Goal: Navigation & Orientation: Find specific page/section

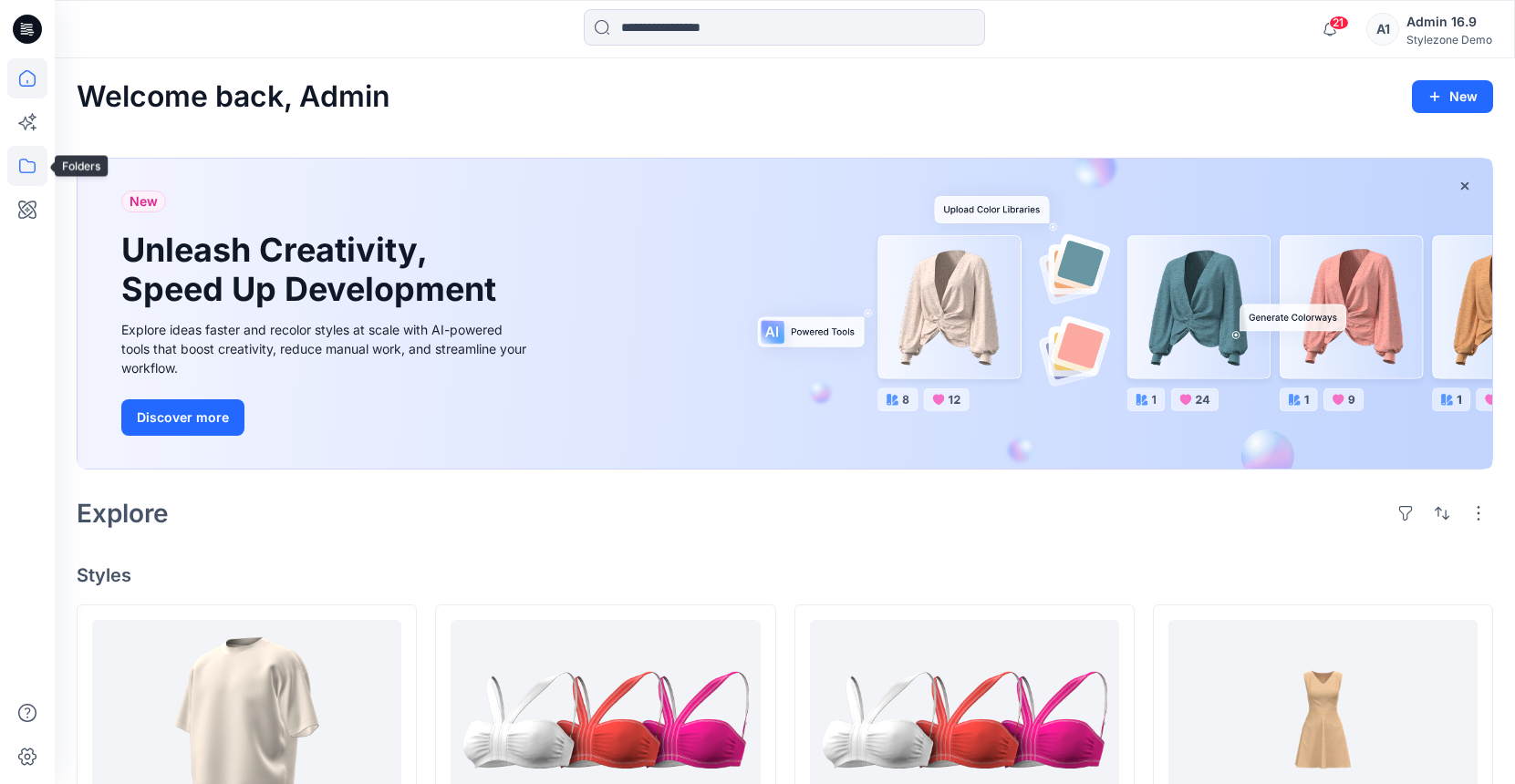
click at [36, 165] on icon at bounding box center [27, 166] width 40 height 40
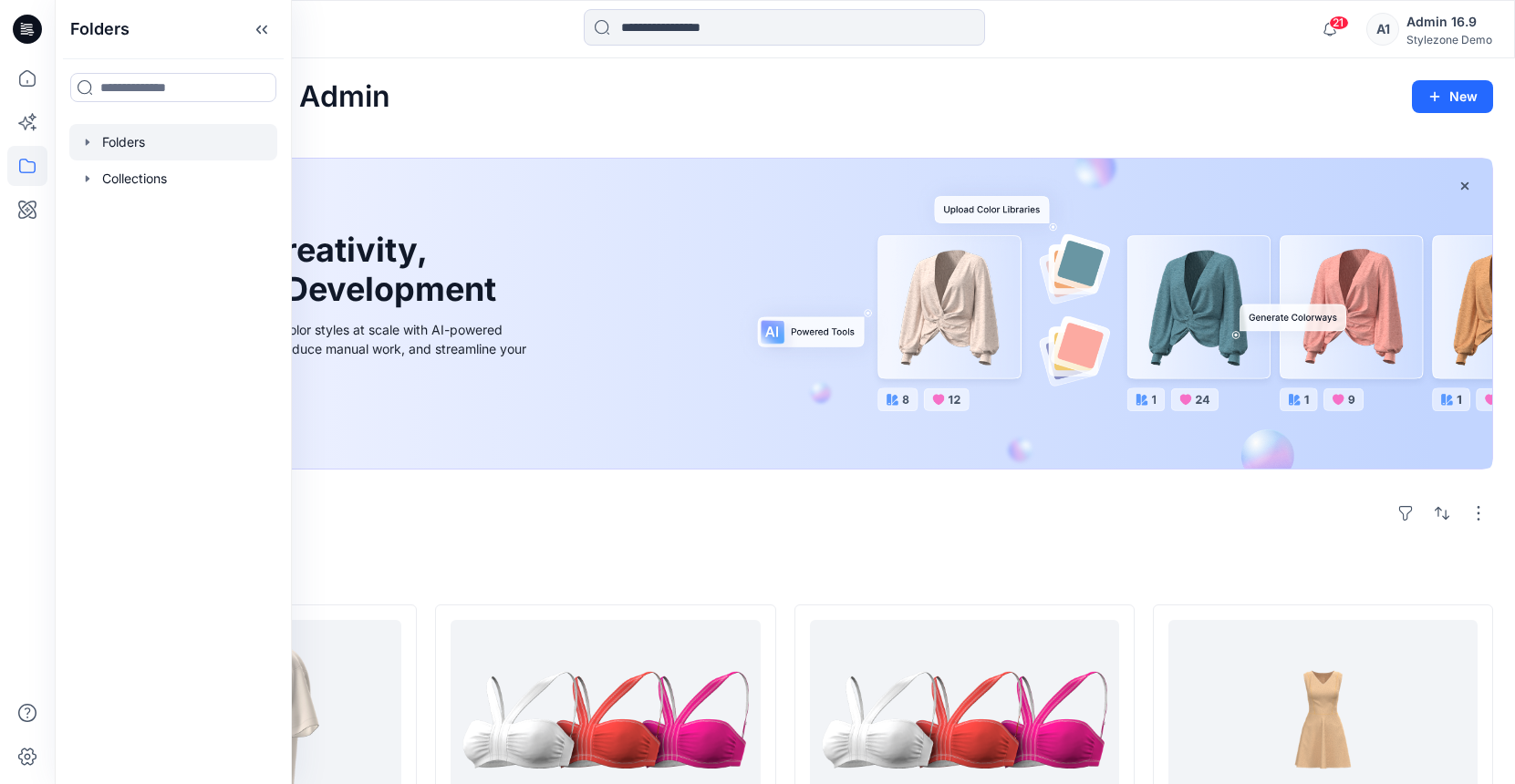
click at [148, 132] on div at bounding box center [173, 142] width 208 height 36
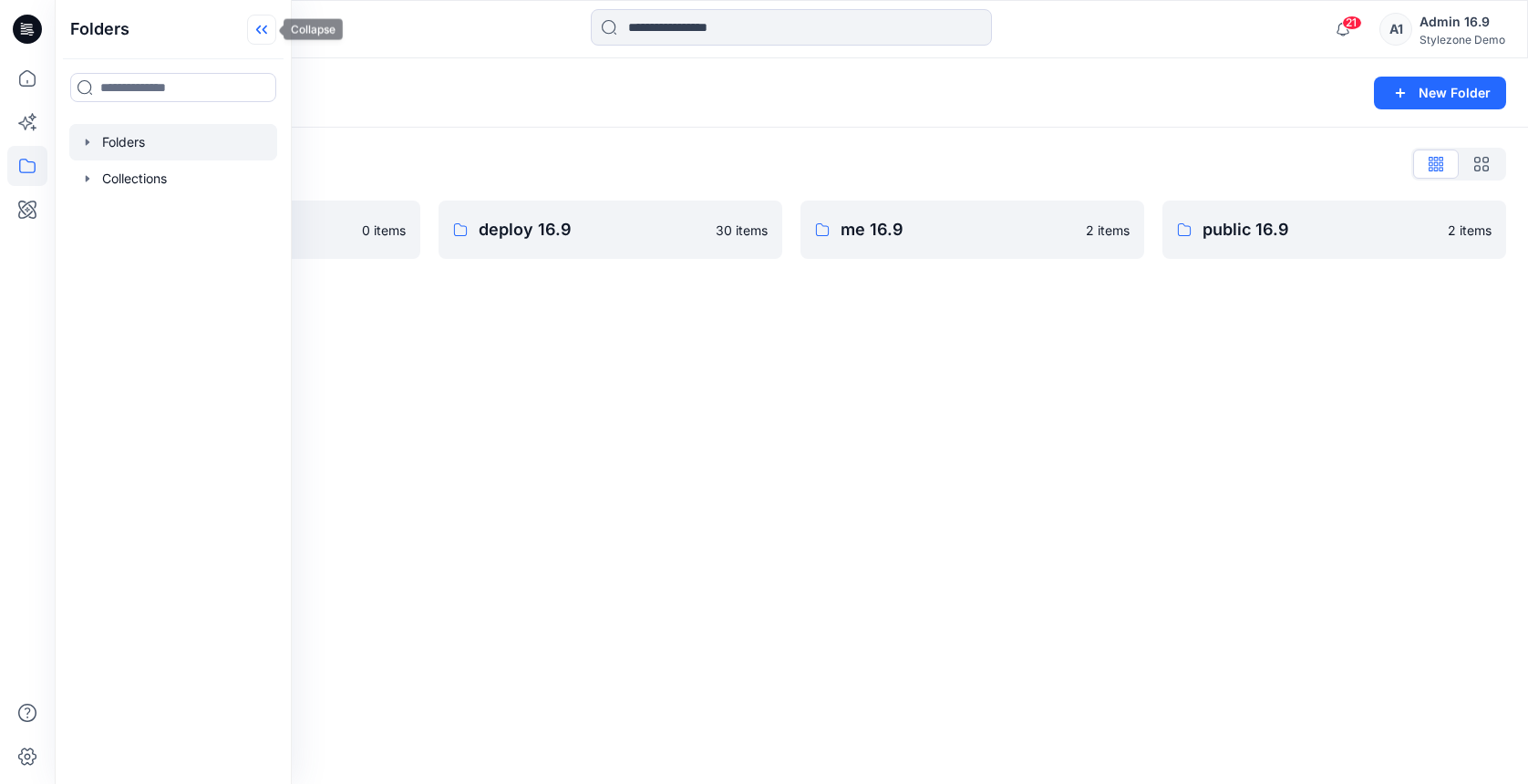
click at [265, 27] on icon at bounding box center [264, 30] width 5 height 9
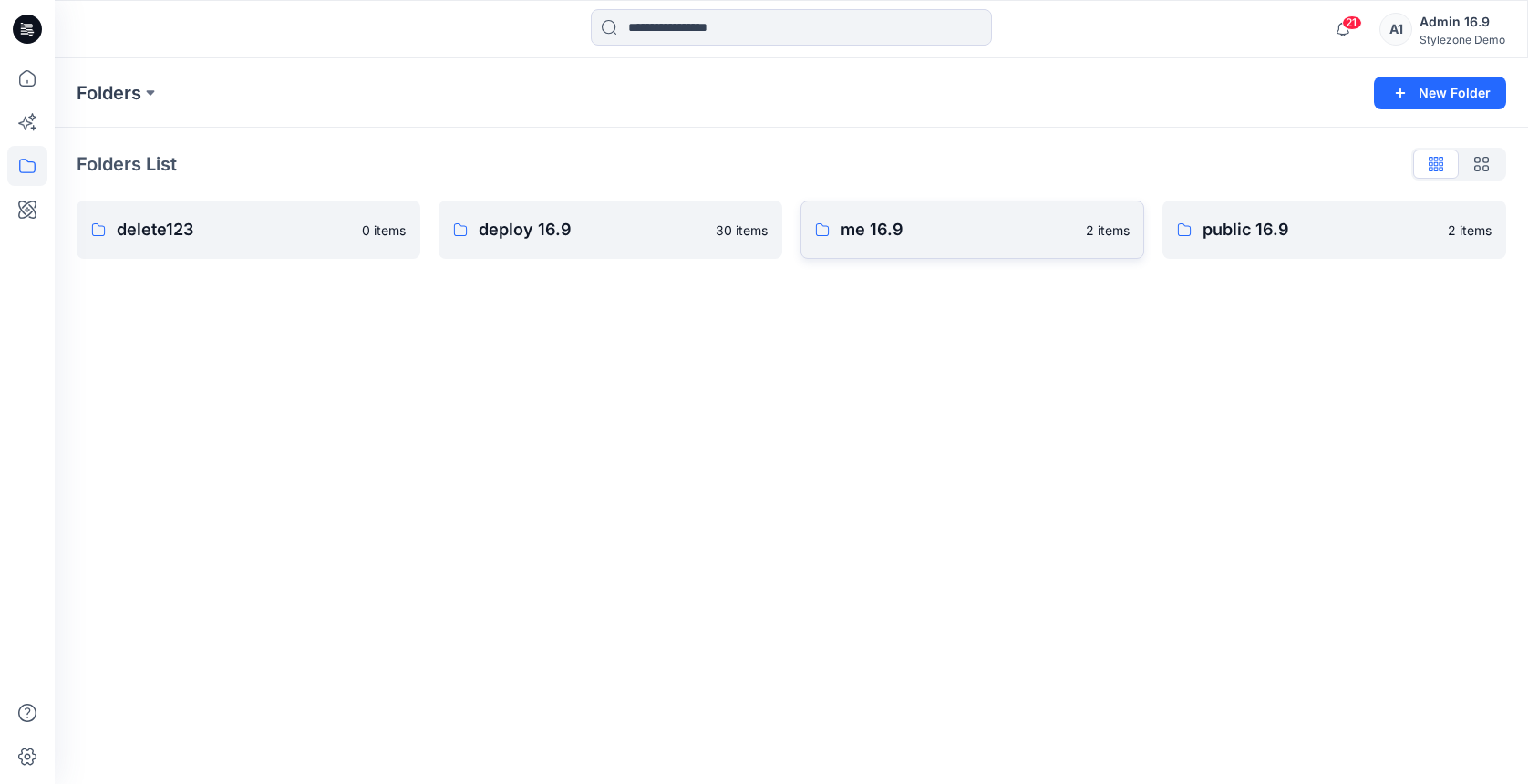
click at [909, 231] on p "me 16.9" at bounding box center [957, 230] width 234 height 26
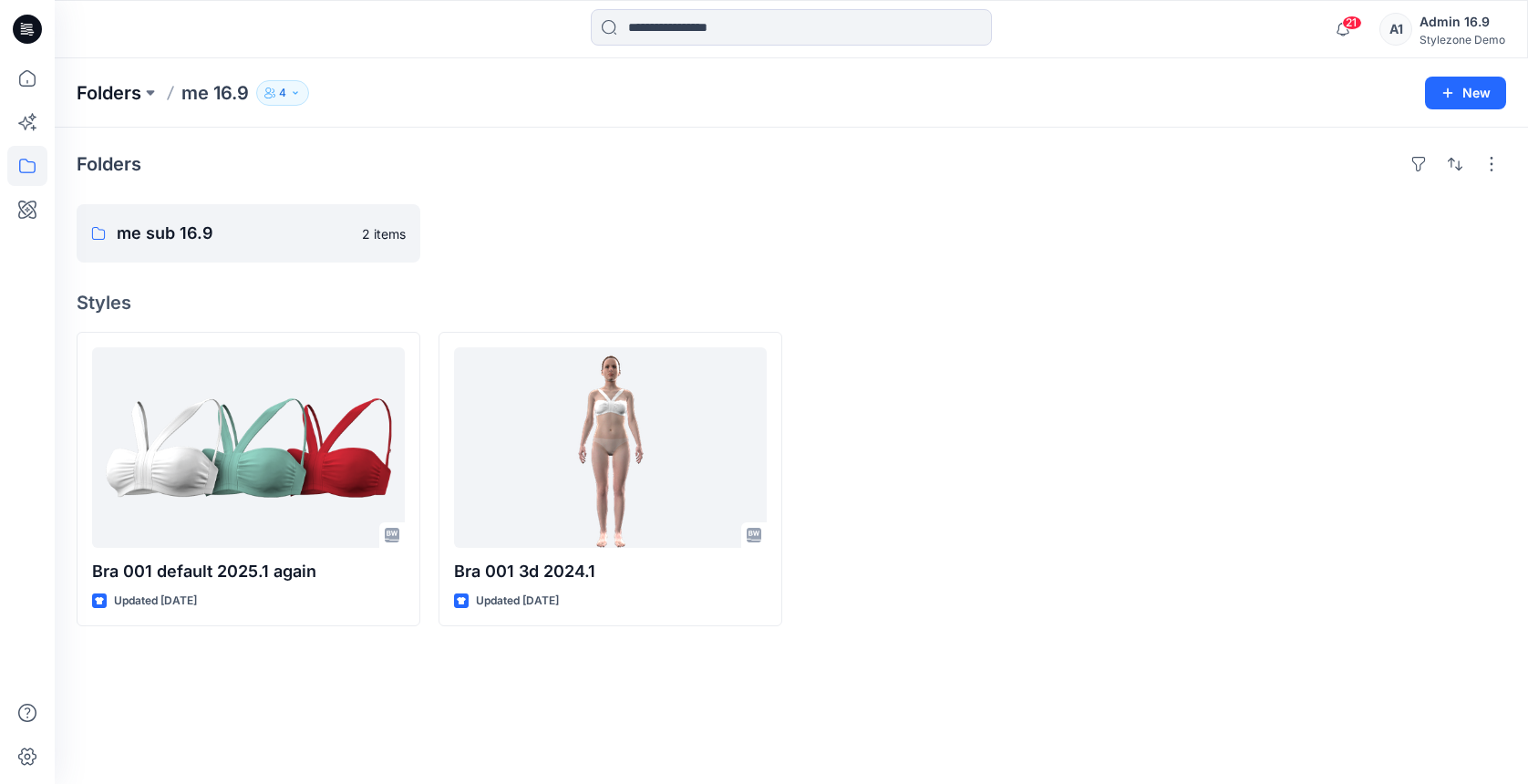
click at [95, 82] on p "Folders" at bounding box center [108, 93] width 65 height 26
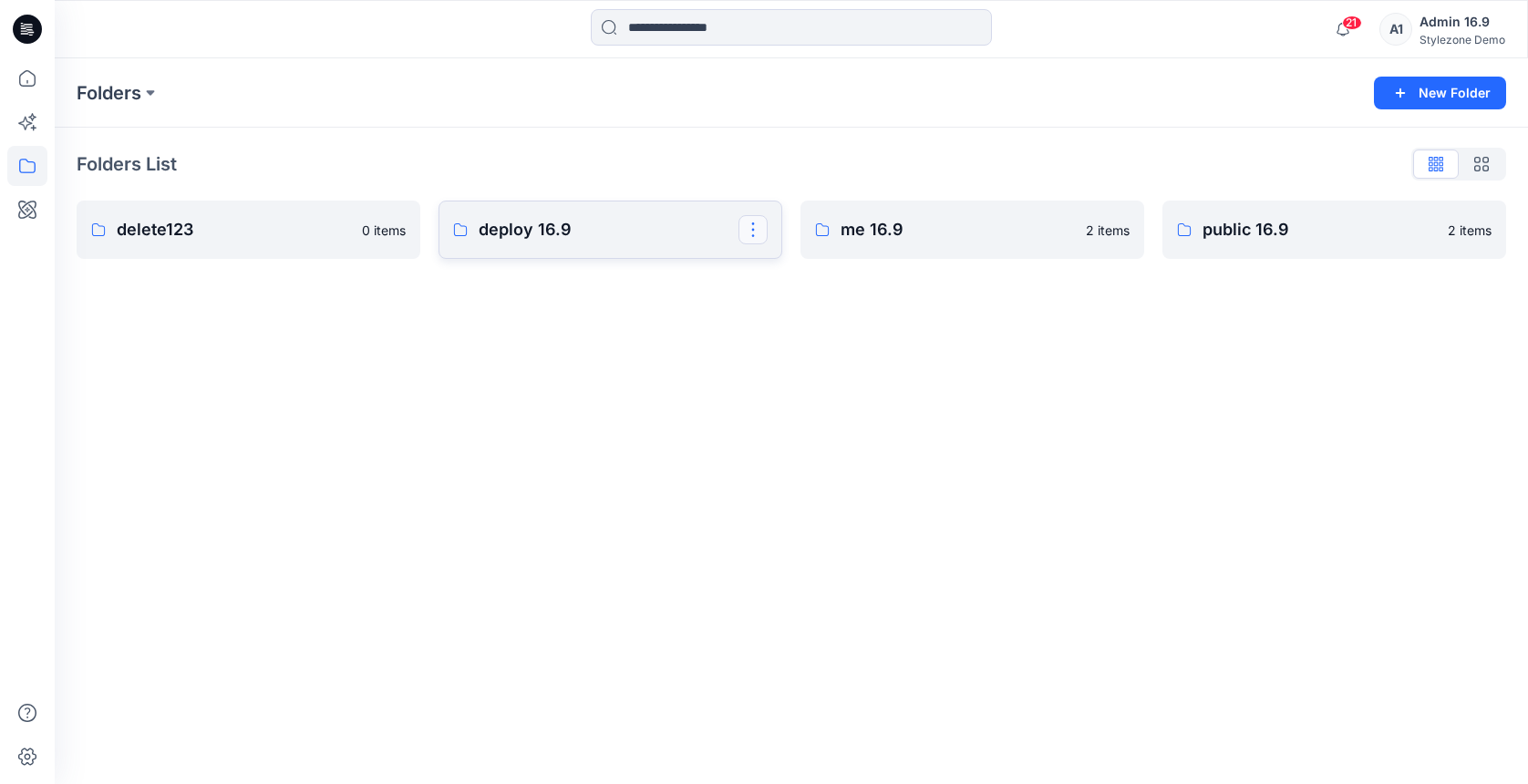
click at [759, 235] on button "button" at bounding box center [753, 230] width 29 height 29
click at [588, 302] on div "Folders New Folder Folders List delete123 0 items deploy 16.9 Edit Duplicate to…" at bounding box center [791, 421] width 1473 height 726
click at [901, 242] on p "me 16.9" at bounding box center [957, 230] width 234 height 26
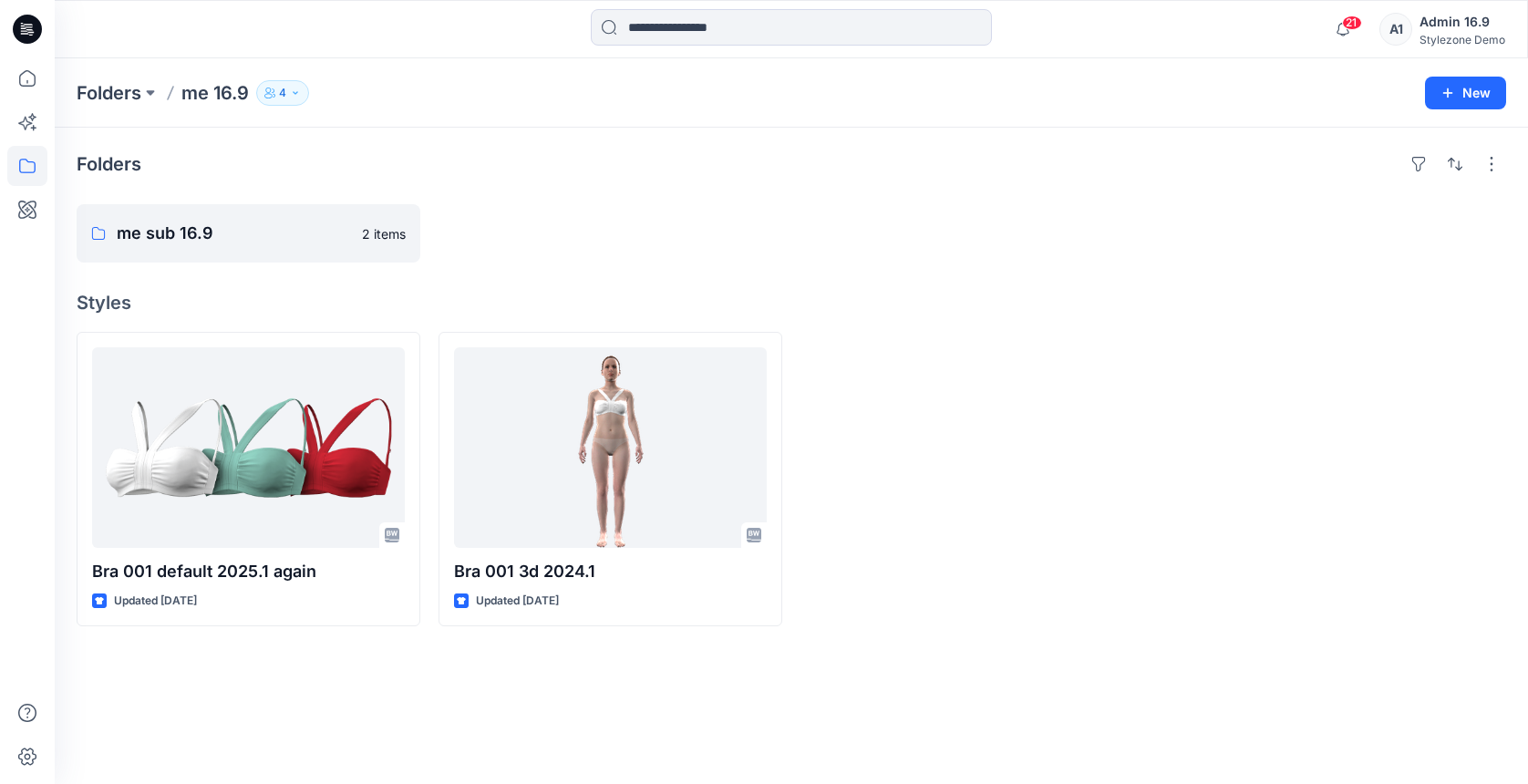
click at [1469, 39] on div "Stylezone Demo" at bounding box center [1462, 39] width 86 height 14
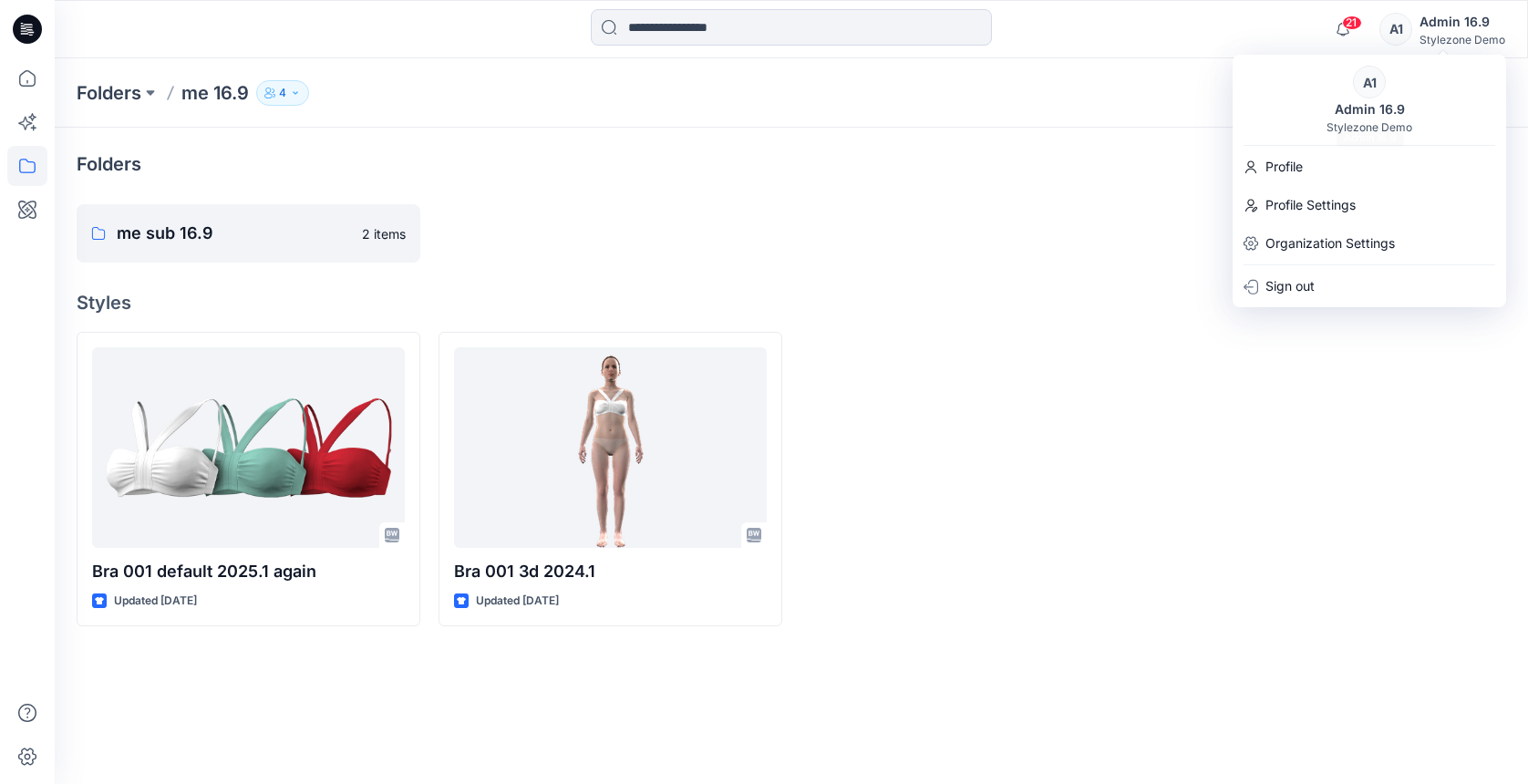
drag, startPoint x: 1027, startPoint y: 150, endPoint x: 1411, endPoint y: 147, distance: 384.0
click at [1027, 150] on div "Folders" at bounding box center [791, 164] width 1430 height 29
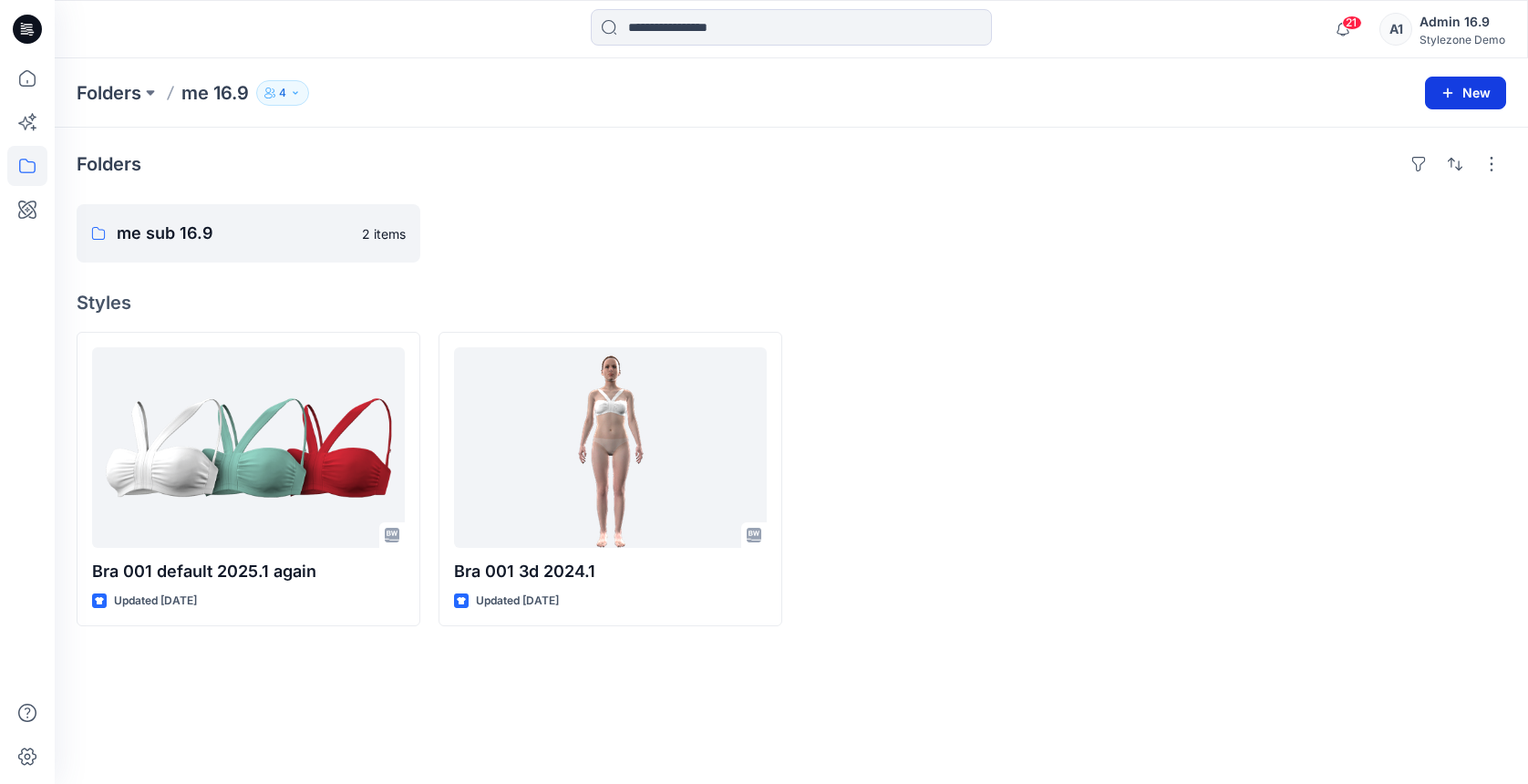
click at [1487, 88] on button "New" at bounding box center [1465, 93] width 81 height 33
click at [1153, 176] on div "Folders" at bounding box center [791, 164] width 1430 height 29
